Goal: Check status: Check status

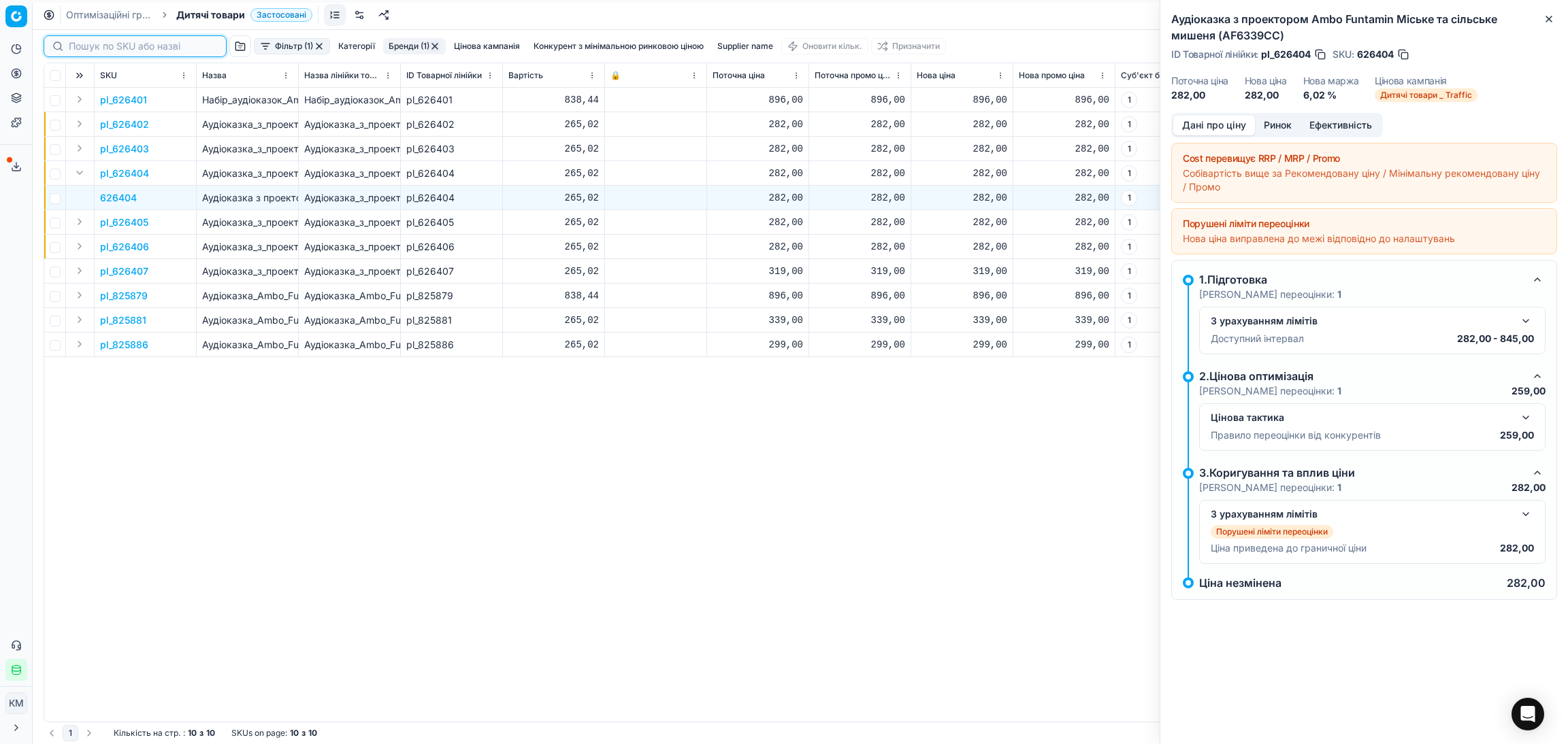
click at [83, 46] on input at bounding box center [143, 46] width 149 height 13
paste input "596868"
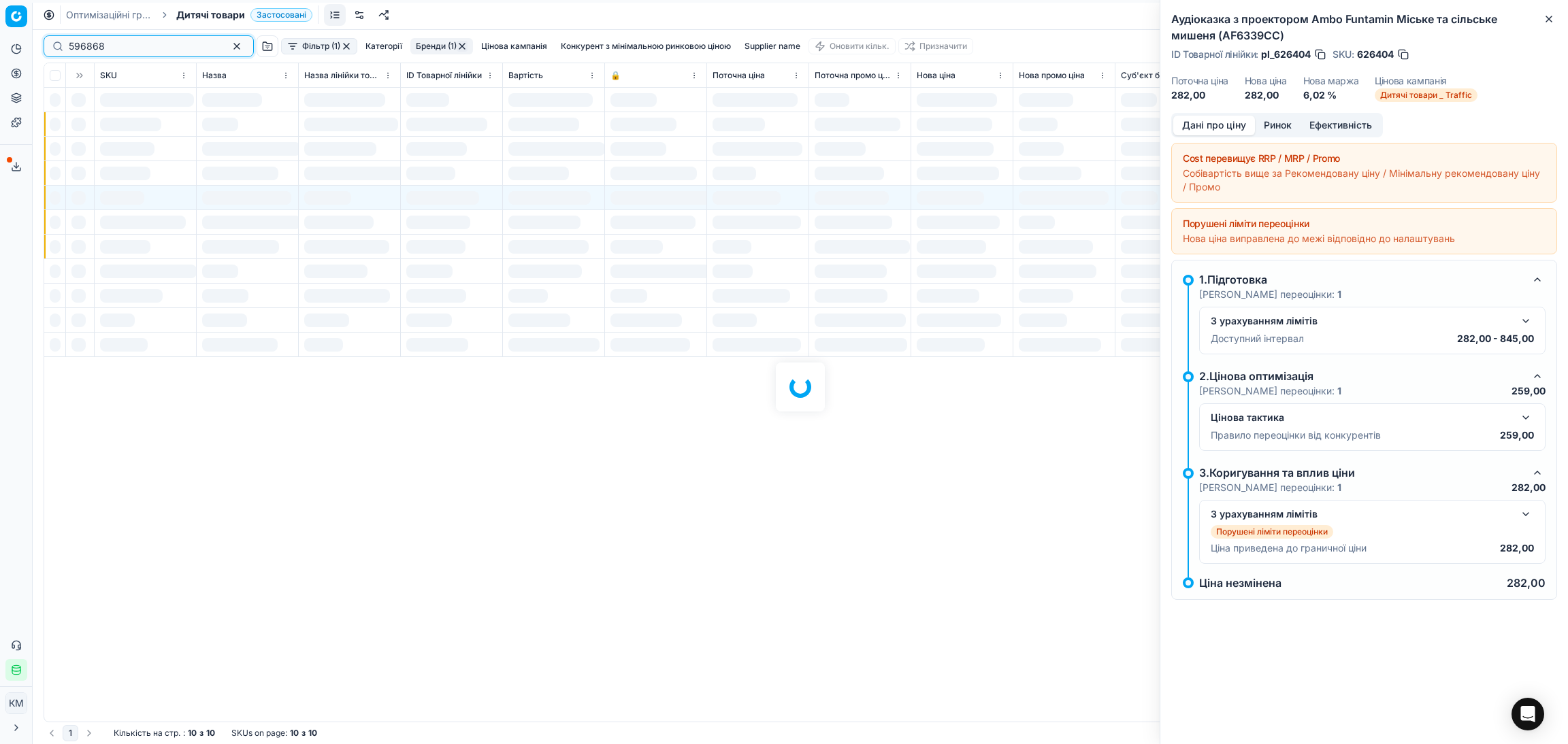
type input "596868"
click at [324, 47] on div at bounding box center [800, 387] width 1536 height 714
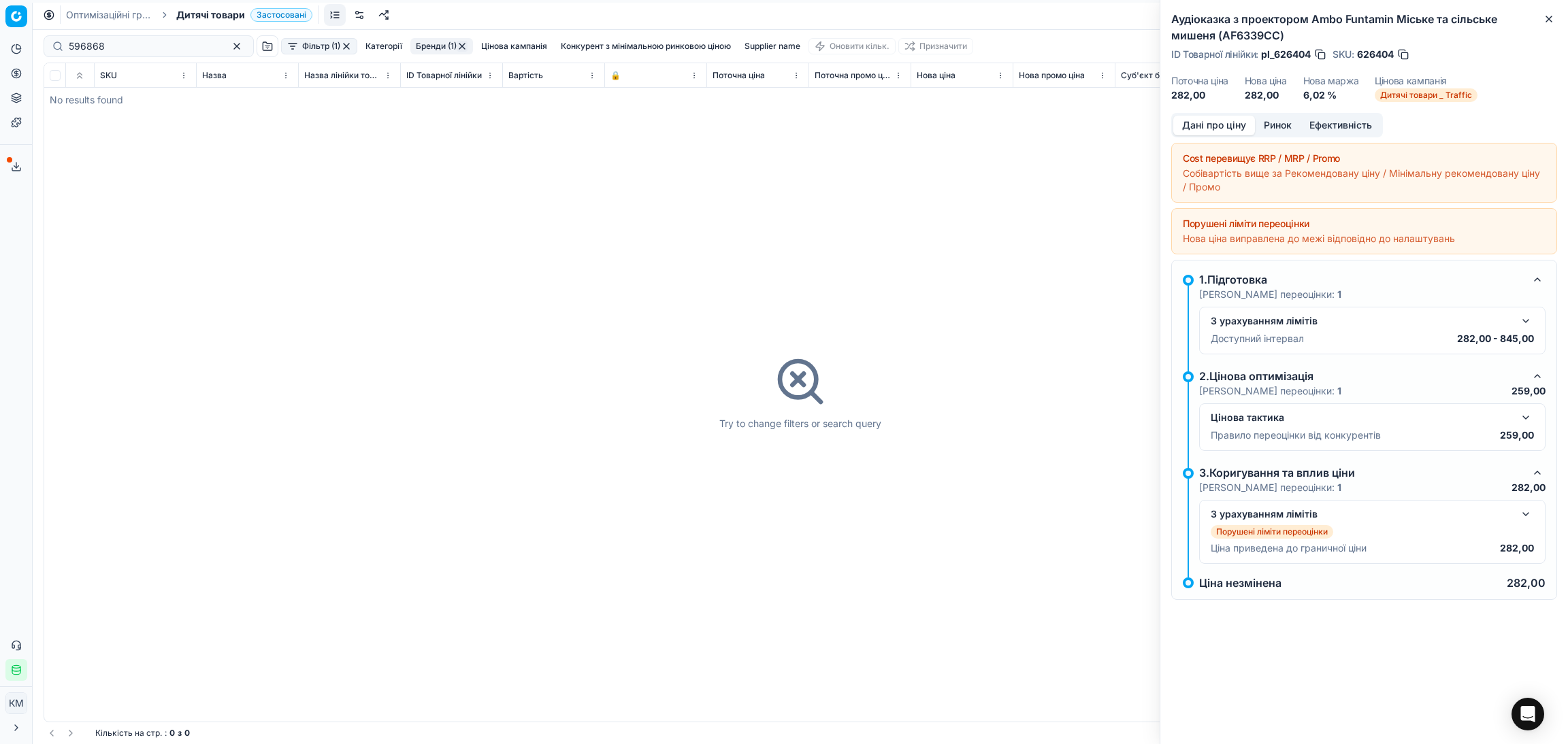
click at [341, 46] on button "button" at bounding box center [346, 46] width 11 height 11
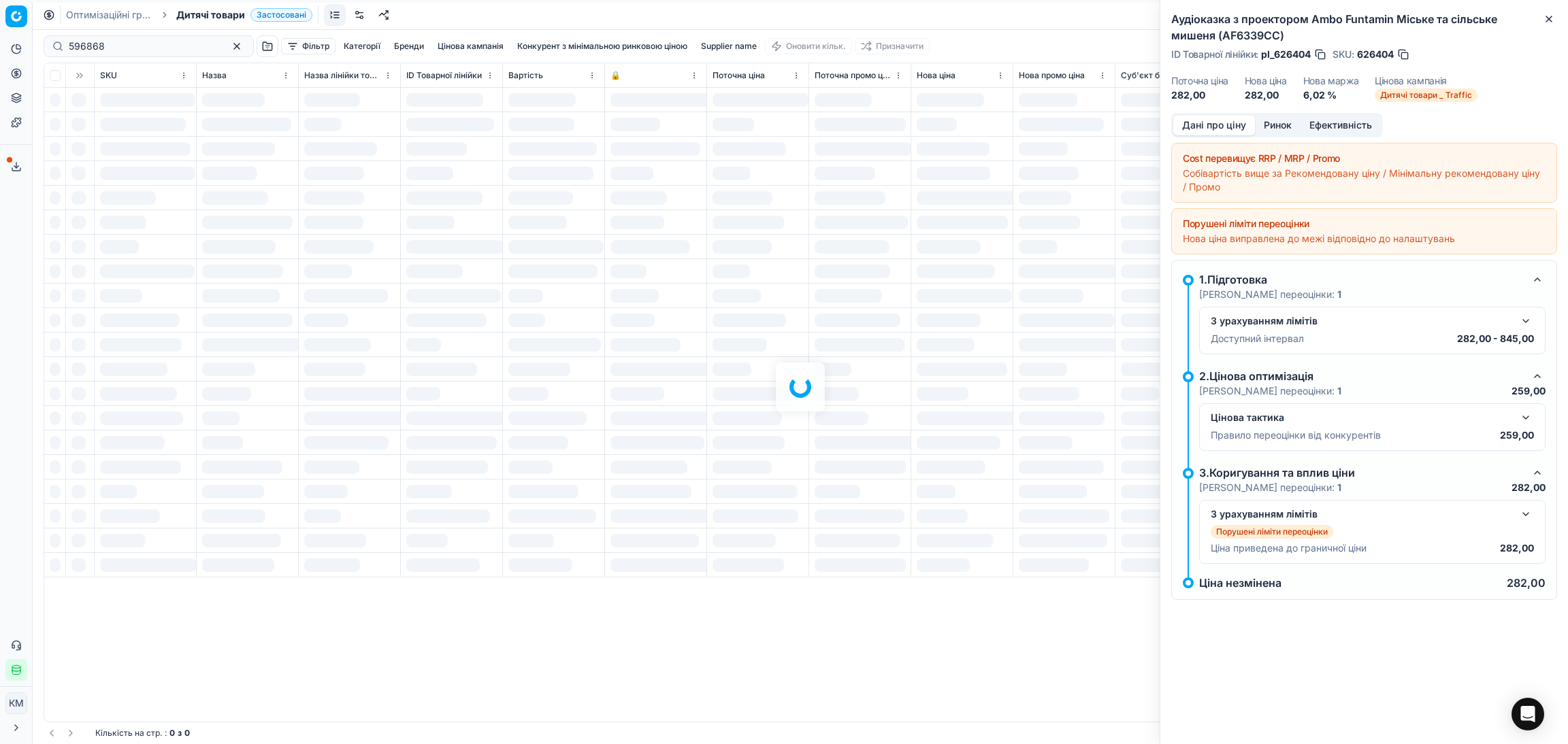
click at [132, 48] on div at bounding box center [800, 387] width 1536 height 714
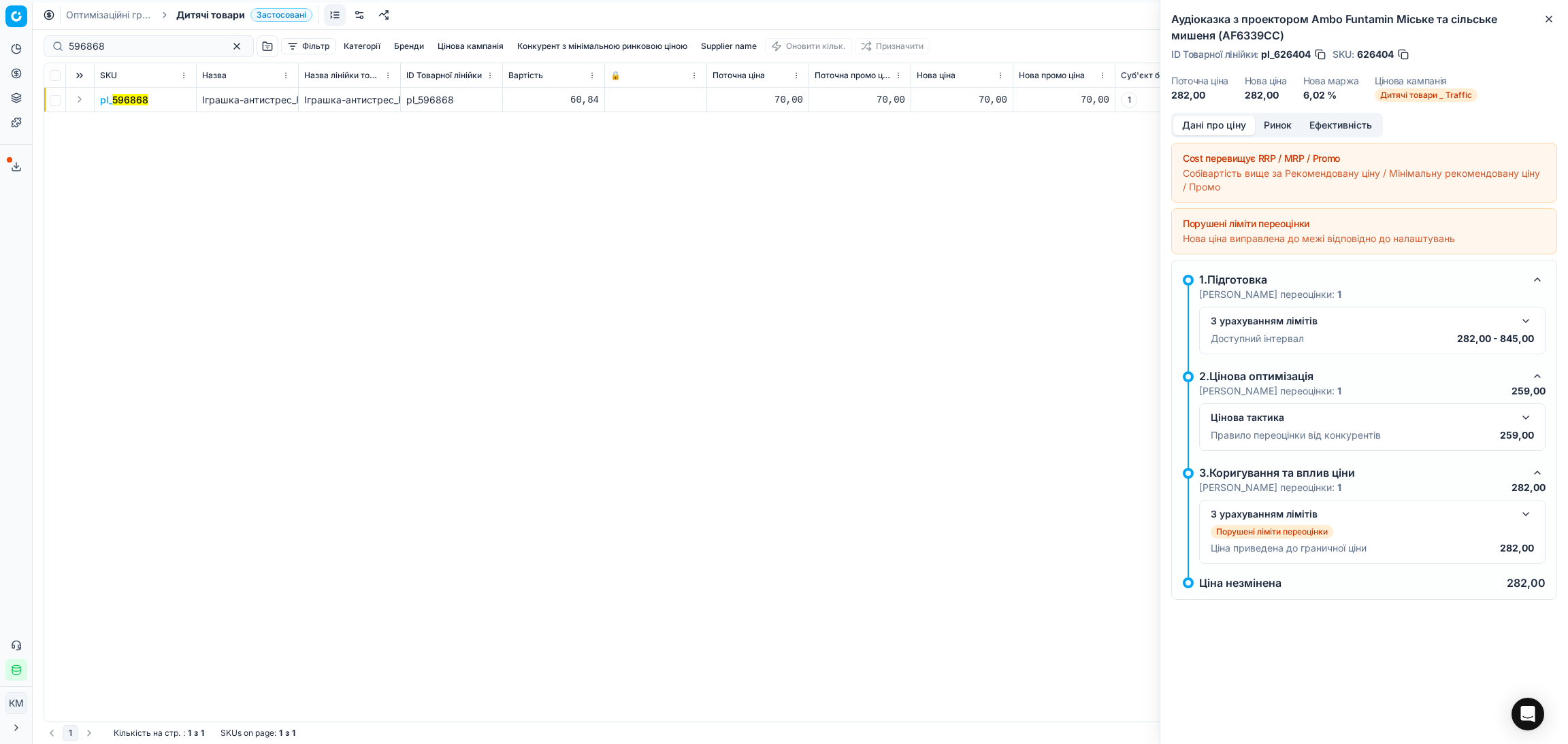
click at [78, 104] on button "Expand" at bounding box center [80, 100] width 17 height 17
click at [111, 127] on mark "596868" at bounding box center [117, 124] width 36 height 12
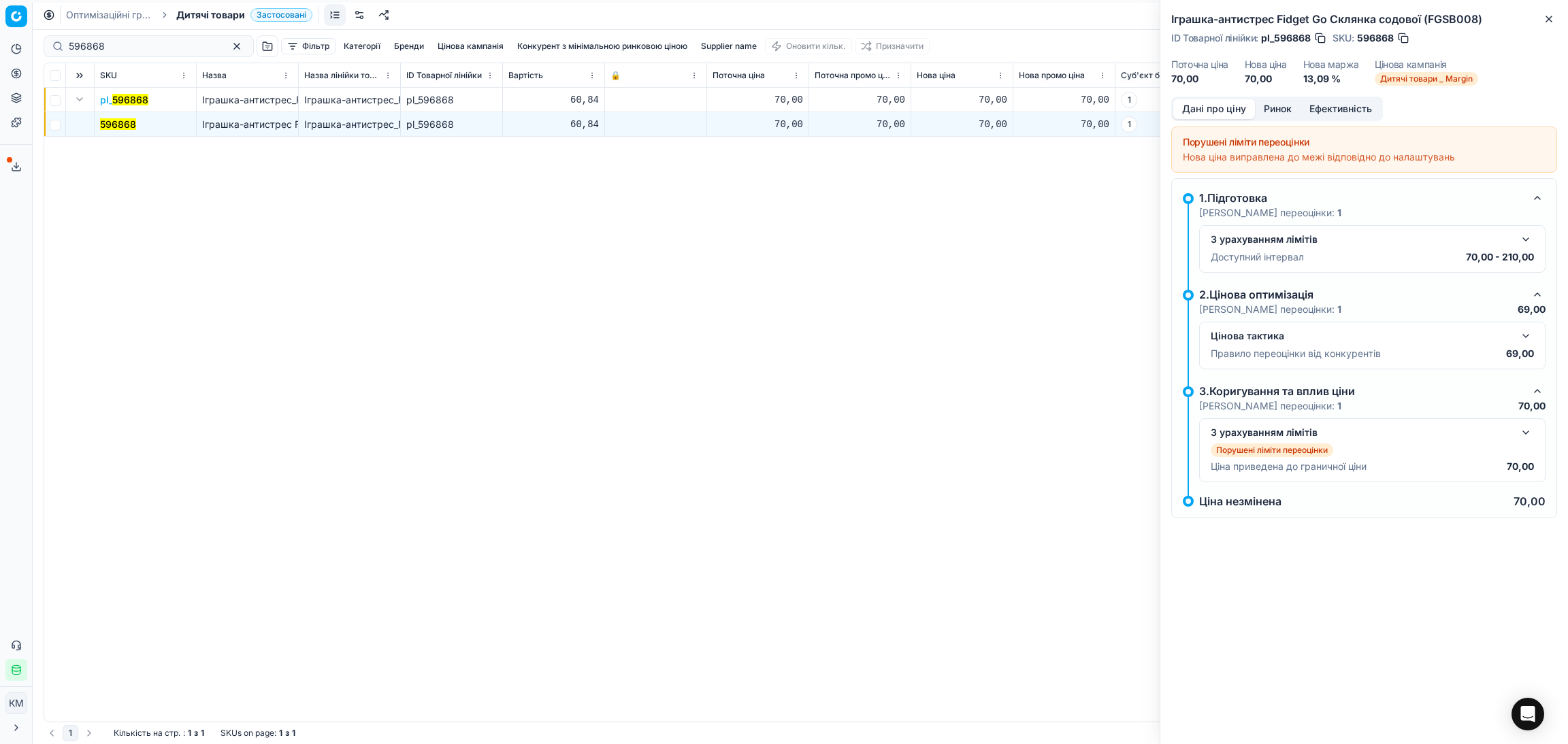
click at [1526, 335] on button "button" at bounding box center [1526, 336] width 17 height 17
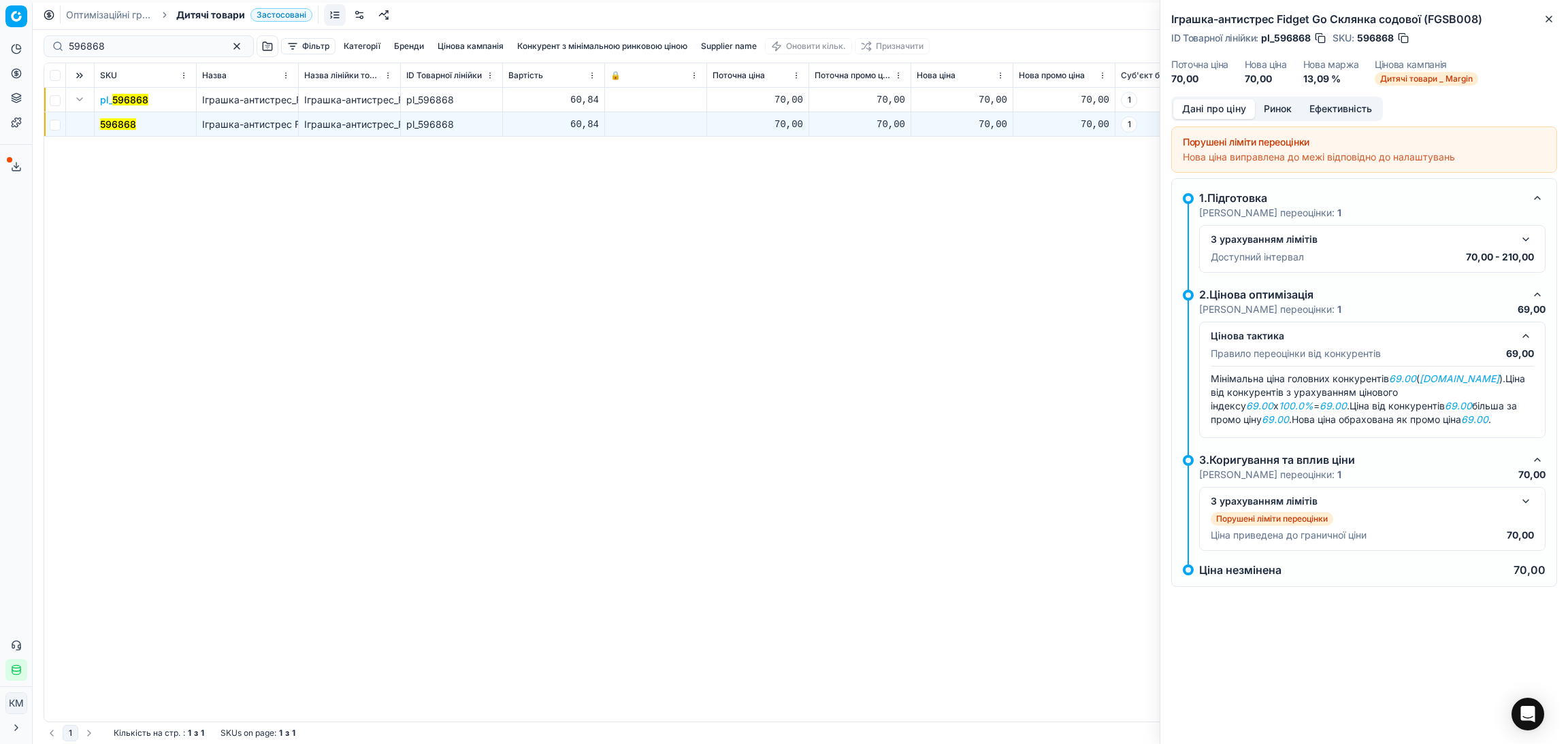
click at [1524, 504] on button "button" at bounding box center [1526, 501] width 17 height 17
click at [1530, 242] on button "button" at bounding box center [1526, 239] width 17 height 17
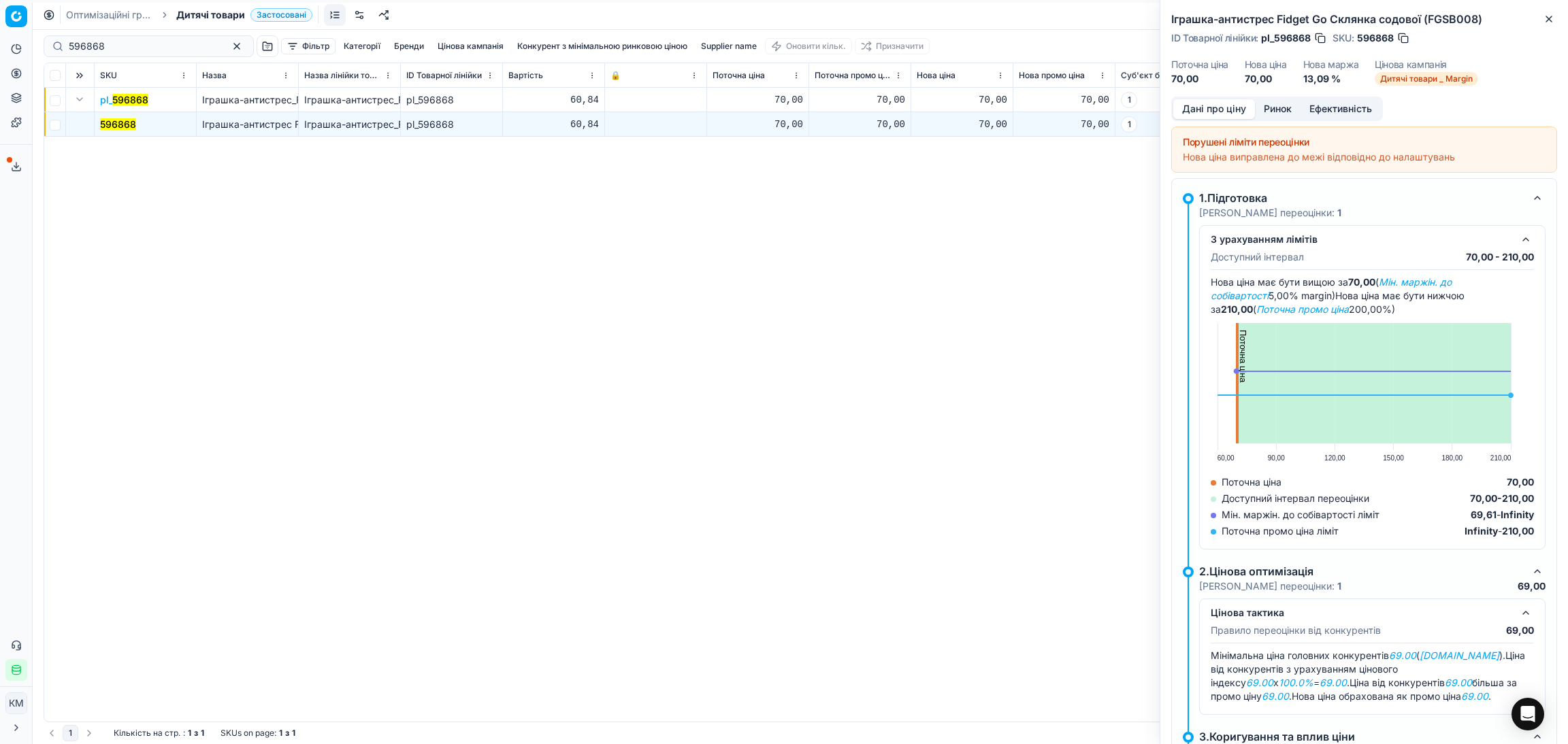
scroll to position [0, 1]
